Goal: Task Accomplishment & Management: Manage account settings

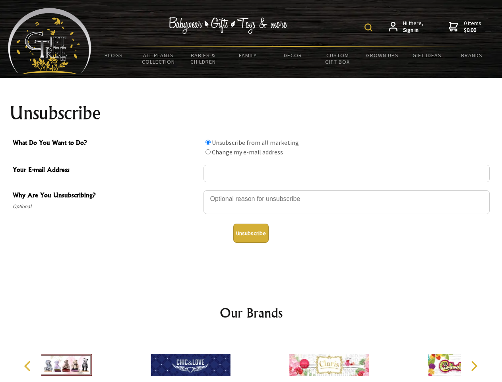
click at [370, 27] on img at bounding box center [369, 27] width 8 height 8
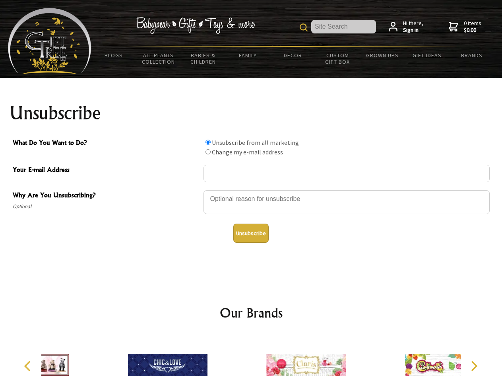
click at [251, 190] on div at bounding box center [347, 203] width 286 height 28
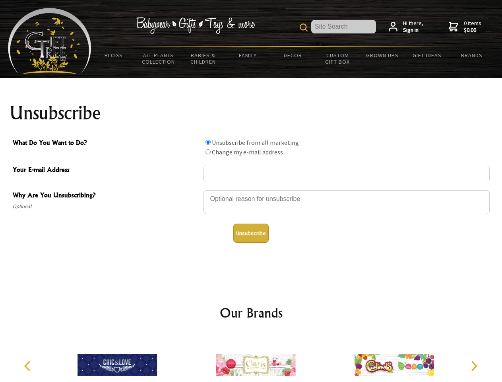
click at [208, 142] on input "What Do You Want to Do?" at bounding box center [208, 142] width 5 height 5
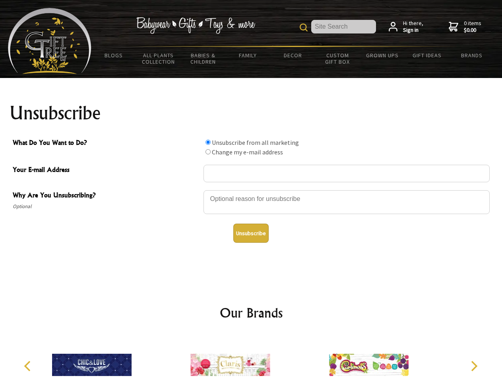
click at [208, 152] on input "What Do You Want to Do?" at bounding box center [208, 151] width 5 height 5
radio input "true"
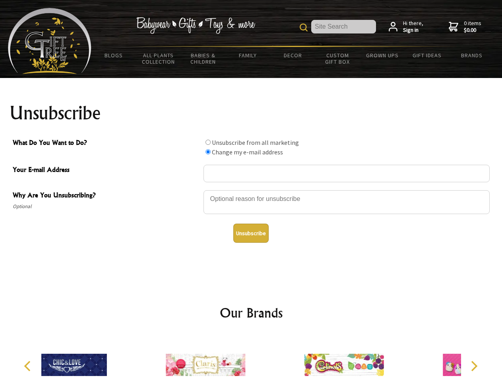
click at [251, 233] on button "Unsubscribe" at bounding box center [250, 232] width 35 height 19
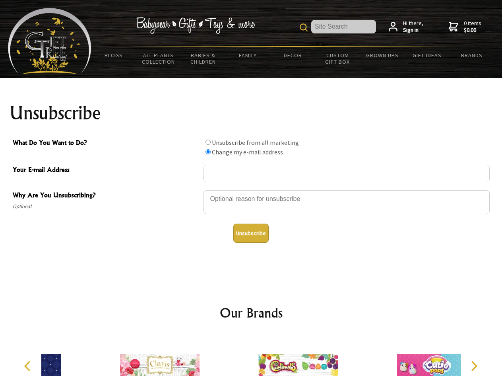
click at [29, 366] on icon "Previous" at bounding box center [28, 366] width 10 height 10
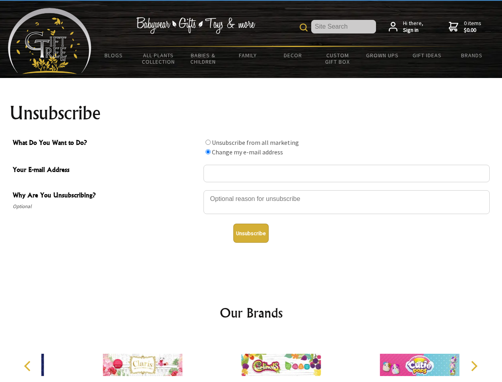
click at [474, 366] on icon "Next" at bounding box center [473, 366] width 10 height 10
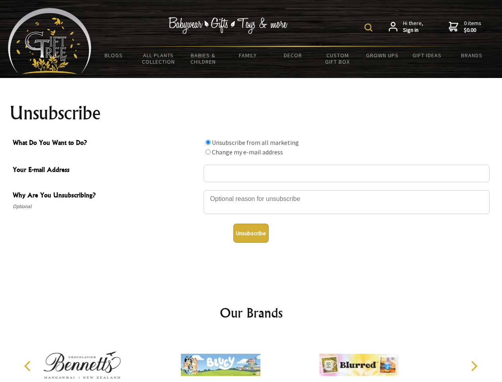
click at [370, 27] on img at bounding box center [369, 27] width 8 height 8
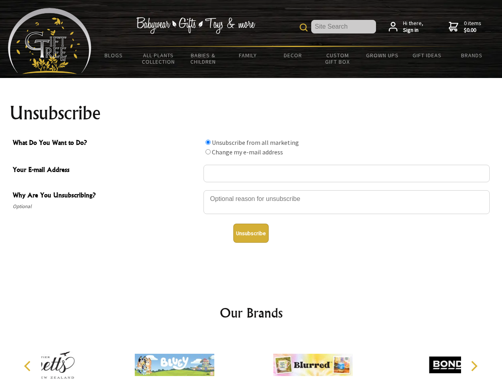
click at [251, 190] on div at bounding box center [347, 203] width 286 height 28
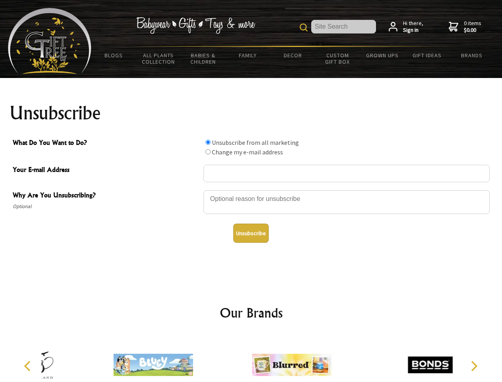
click at [208, 142] on input "What Do You Want to Do?" at bounding box center [208, 142] width 5 height 5
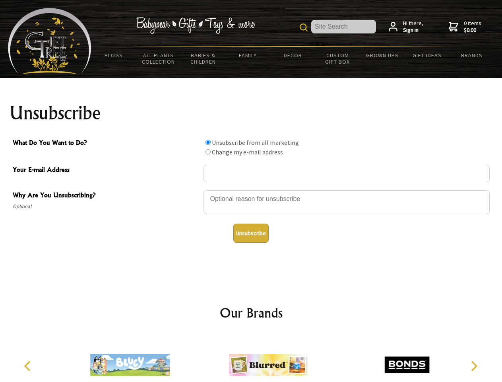
click at [208, 152] on input "What Do You Want to Do?" at bounding box center [208, 151] width 5 height 5
radio input "true"
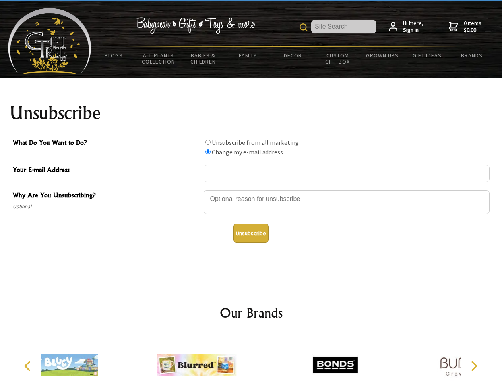
click at [251, 233] on button "Unsubscribe" at bounding box center [250, 232] width 35 height 19
click at [29, 366] on icon "Previous" at bounding box center [28, 366] width 10 height 10
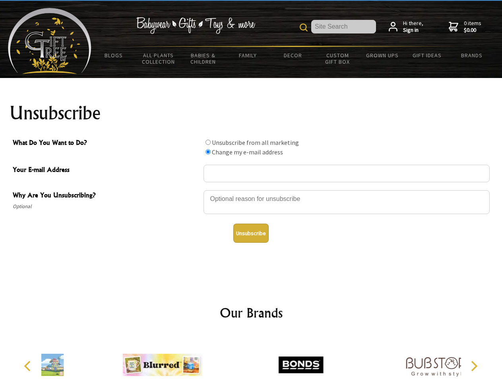
click at [474, 366] on icon "Next" at bounding box center [473, 366] width 10 height 10
